Goal: Find specific page/section: Find specific page/section

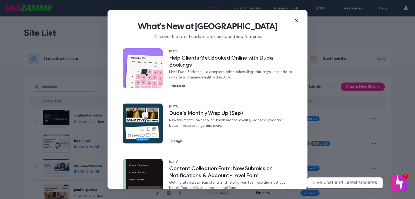
click at [299, 19] on div "What's New at [GEOGRAPHIC_DATA] Discover the latest updates, releases, and new …" at bounding box center [207, 28] width 200 height 36
click at [296, 21] on icon at bounding box center [296, 21] width 4 height 4
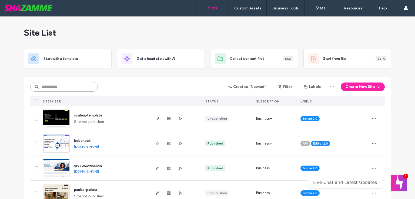
click at [68, 85] on input at bounding box center [63, 87] width 67 height 10
type input "***"
